Goal: Check status

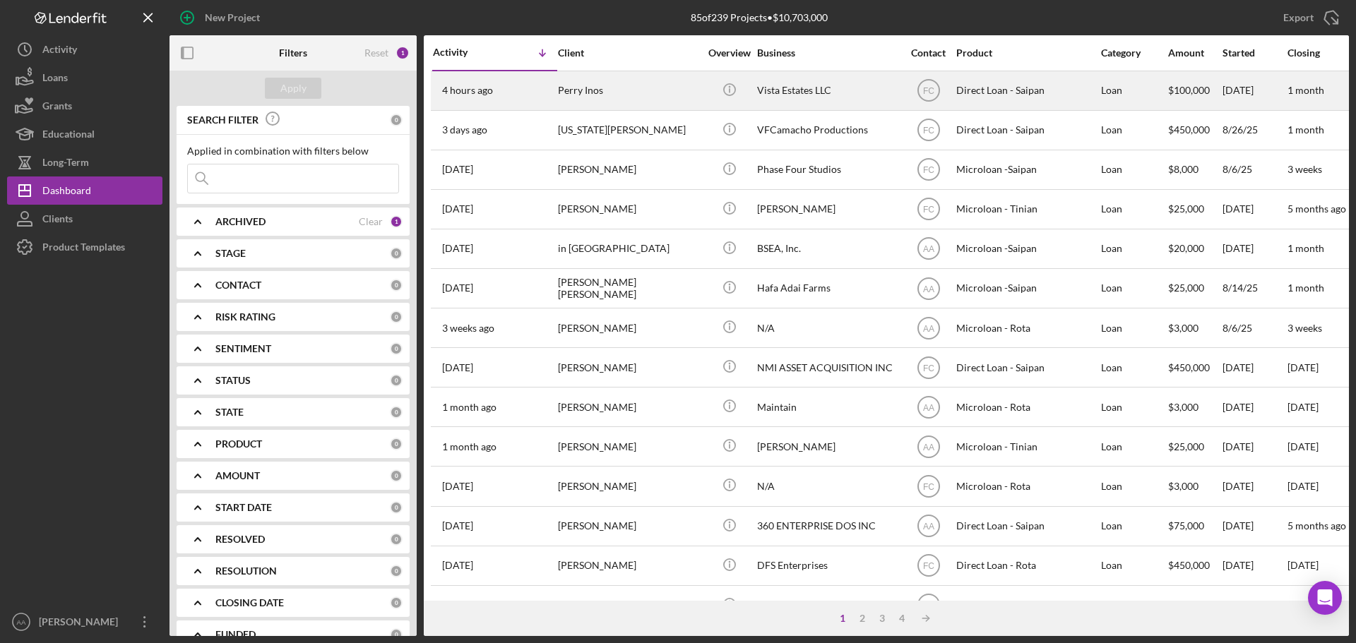
click at [628, 103] on div "Perry Inos" at bounding box center [628, 90] width 141 height 37
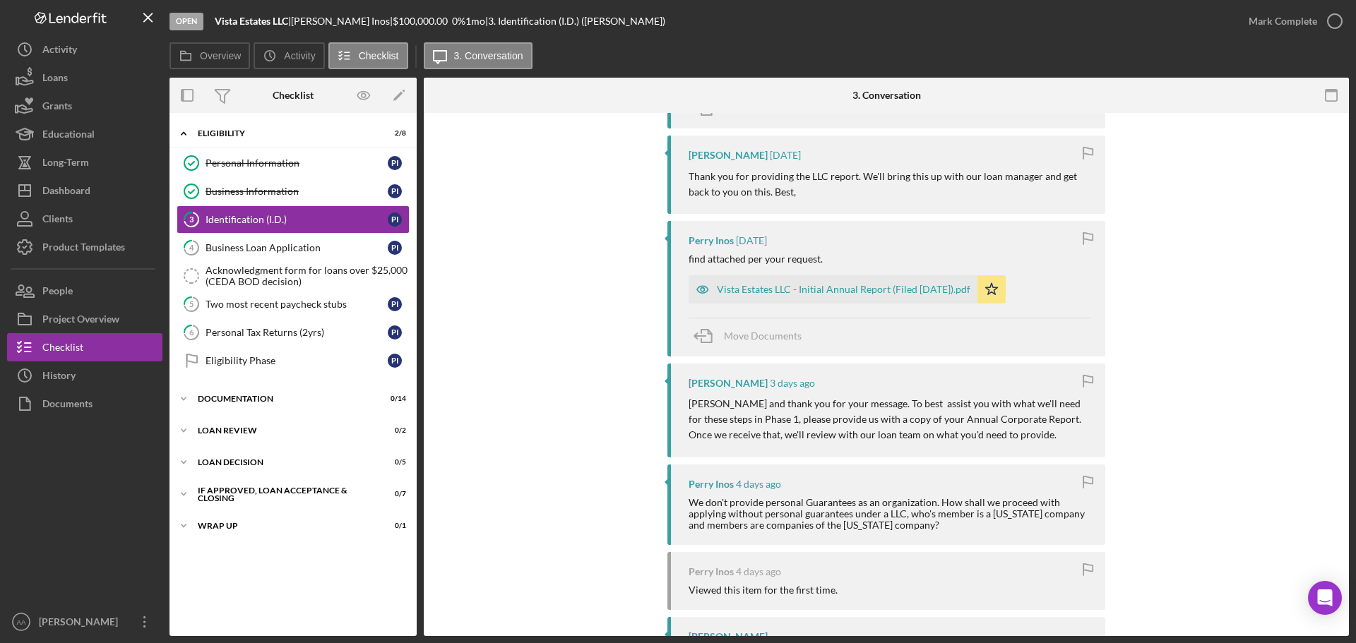
scroll to position [869, 0]
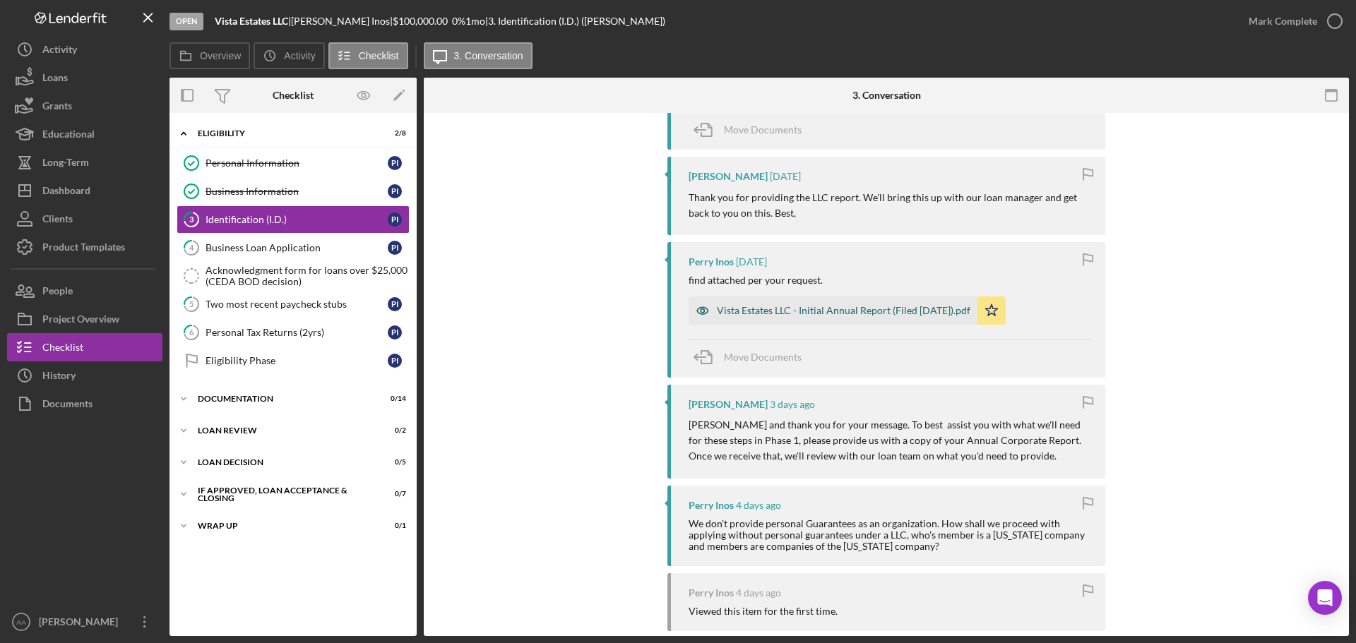
click at [836, 305] on div "Vista Estates LLC - Initial Annual Report (Filed 05.23.2025).pdf" at bounding box center [844, 310] width 254 height 11
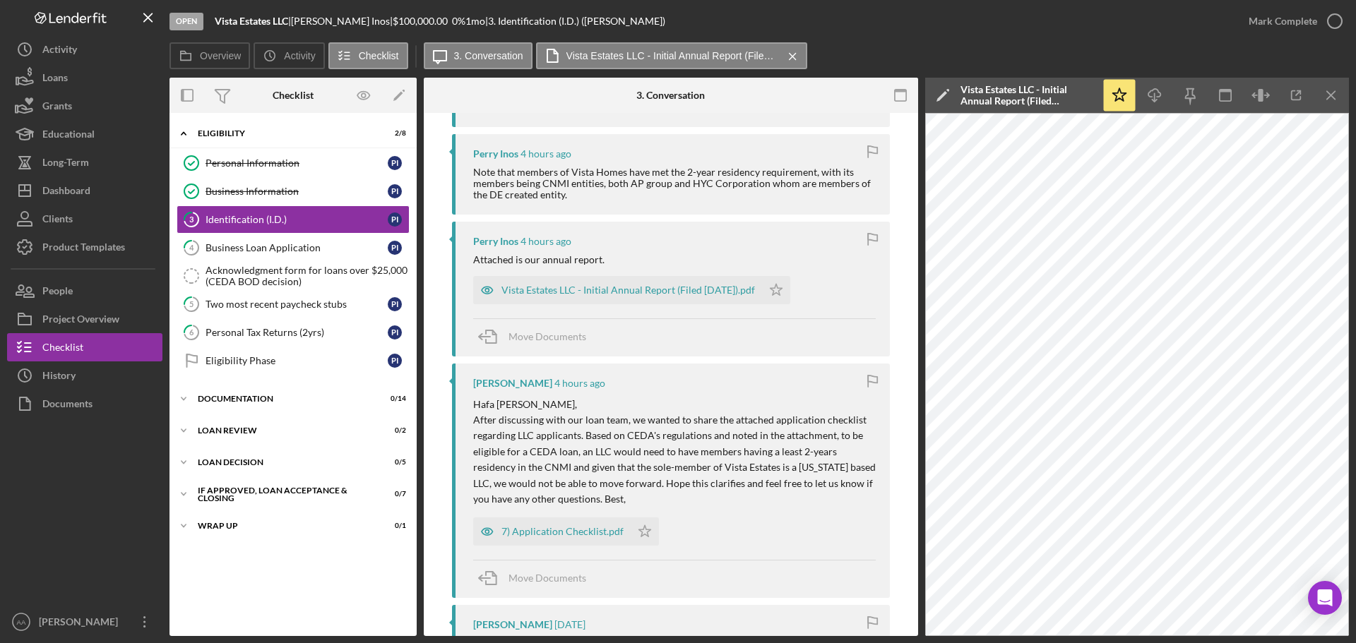
scroll to position [374, 0]
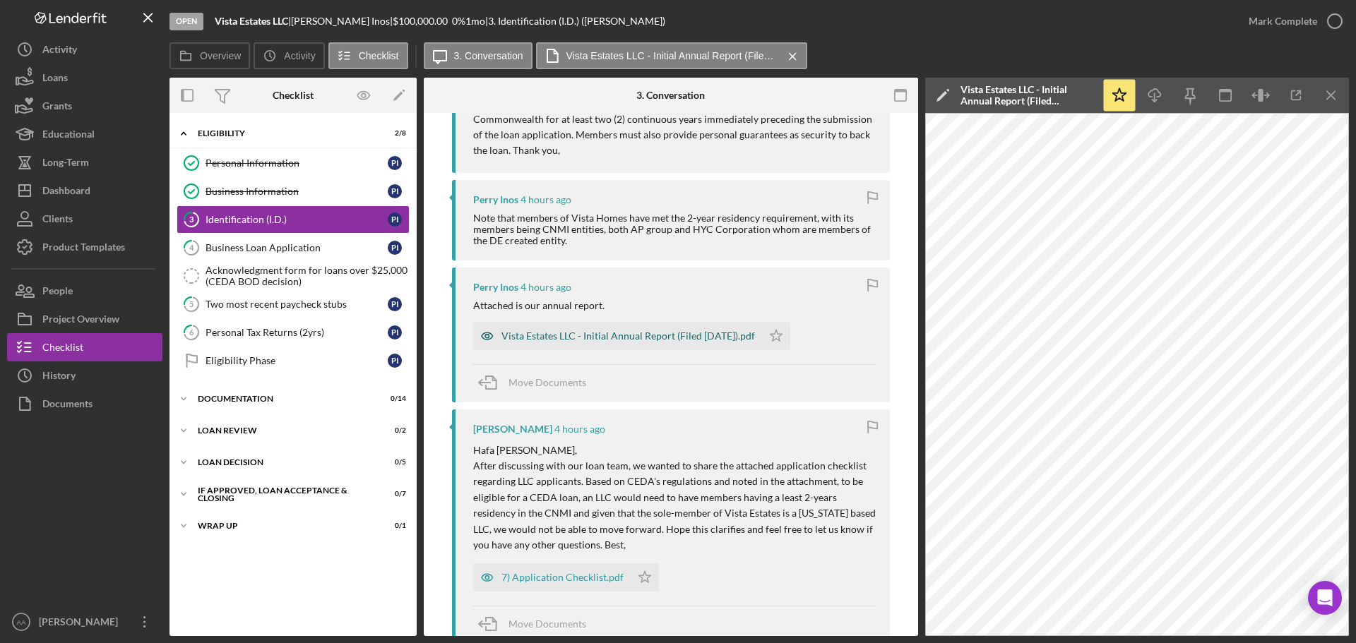
click at [644, 330] on div "Vista Estates LLC - Initial Annual Report (Filed 05.23.2025).pdf" at bounding box center [628, 335] width 254 height 11
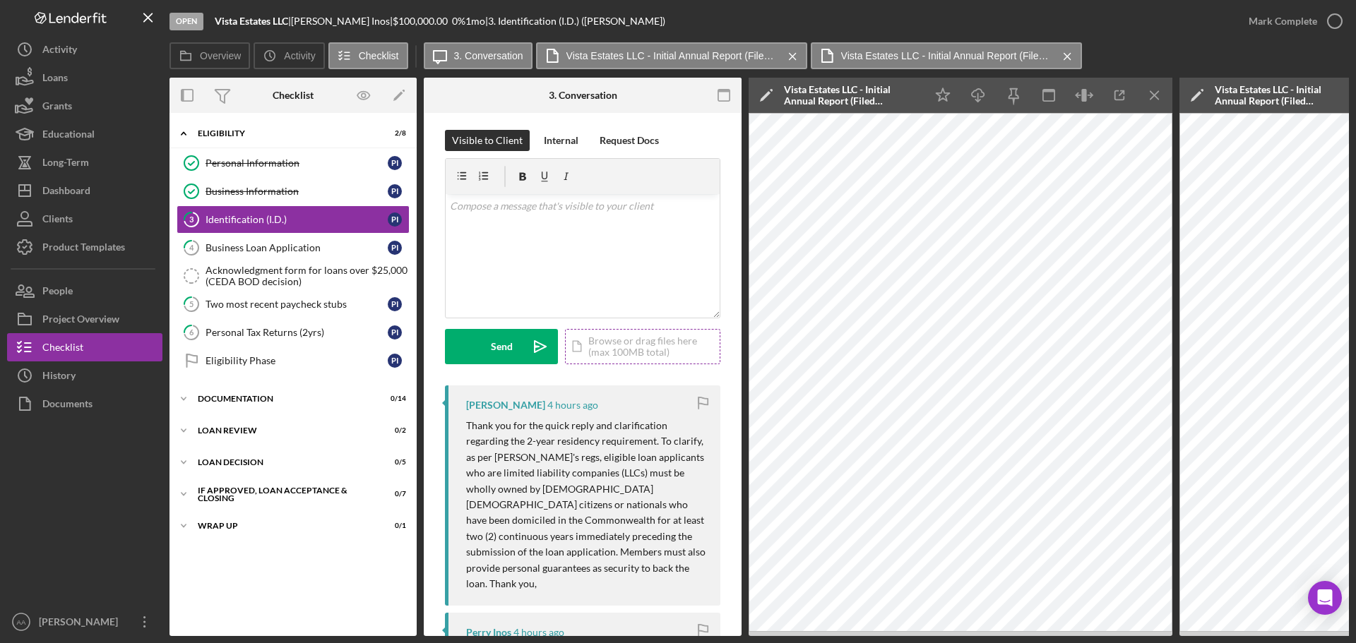
scroll to position [0, 0]
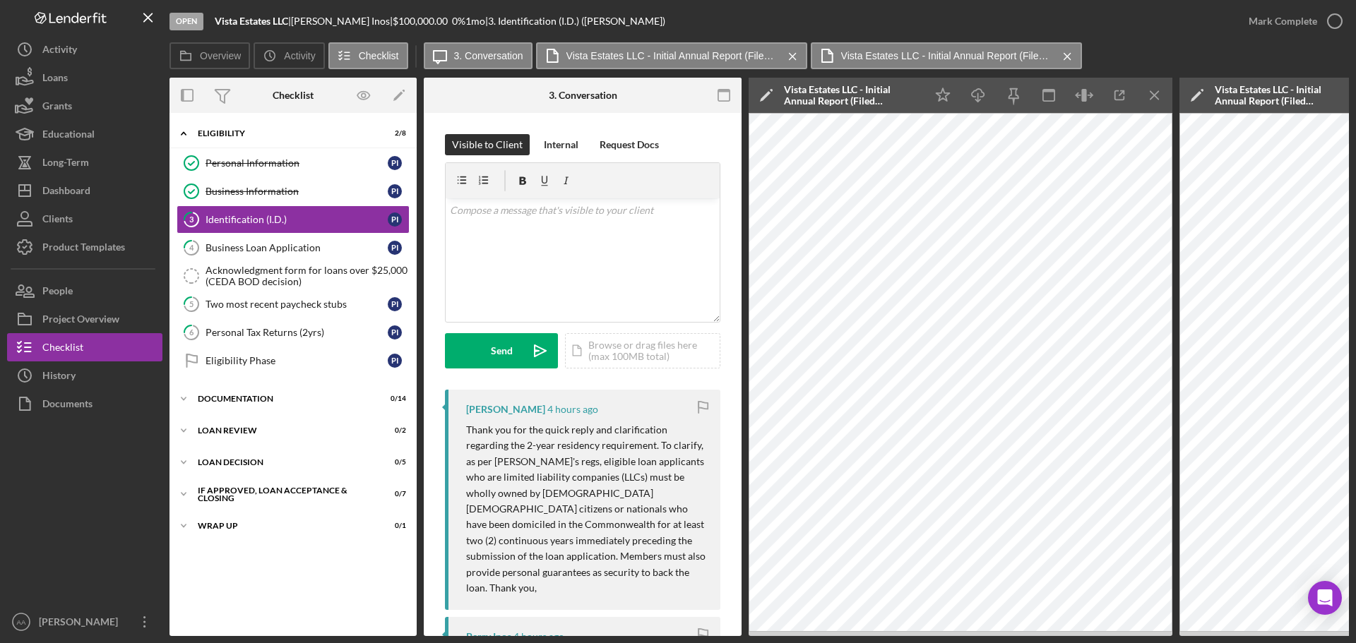
click at [1151, 88] on icon "Icon/Menu Close" at bounding box center [1155, 96] width 32 height 32
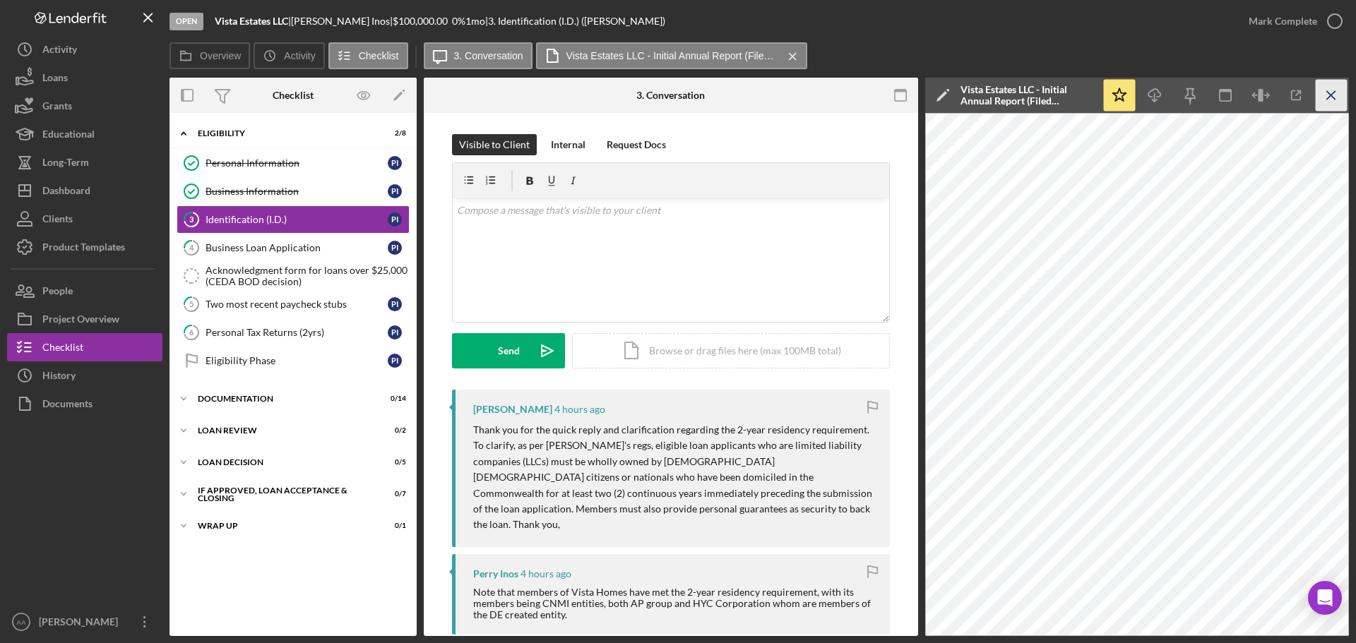
click at [1324, 102] on icon "Icon/Menu Close" at bounding box center [1332, 96] width 32 height 32
